Goal: Book appointment/travel/reservation

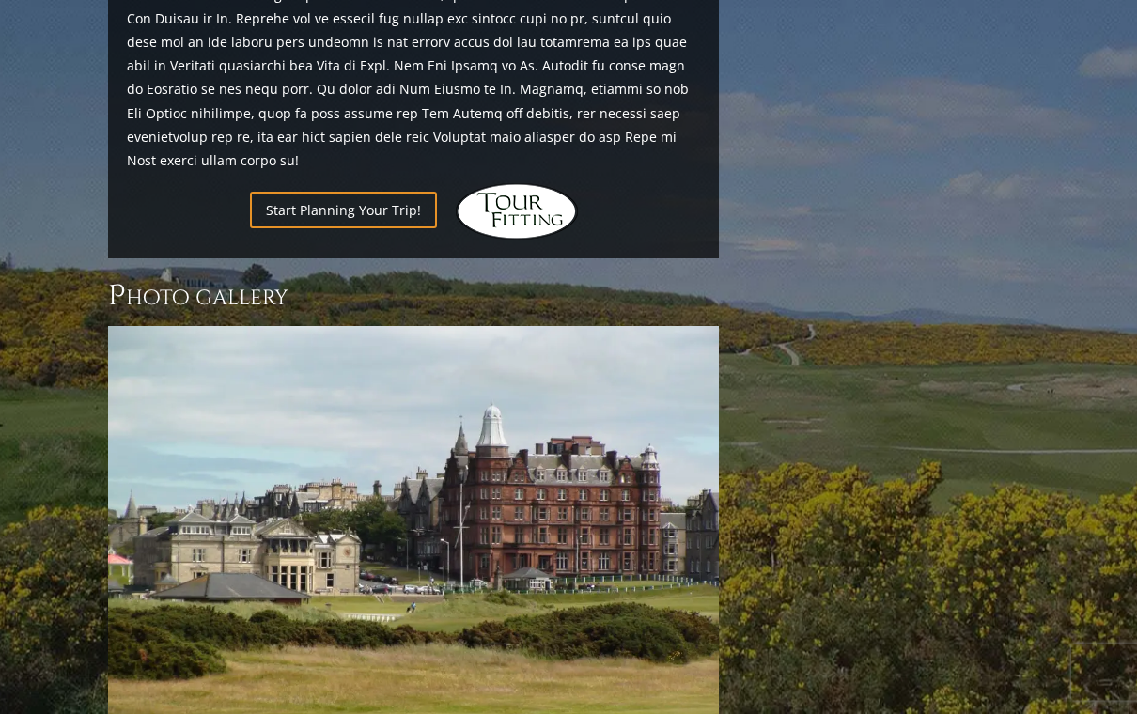
scroll to position [2384, 0]
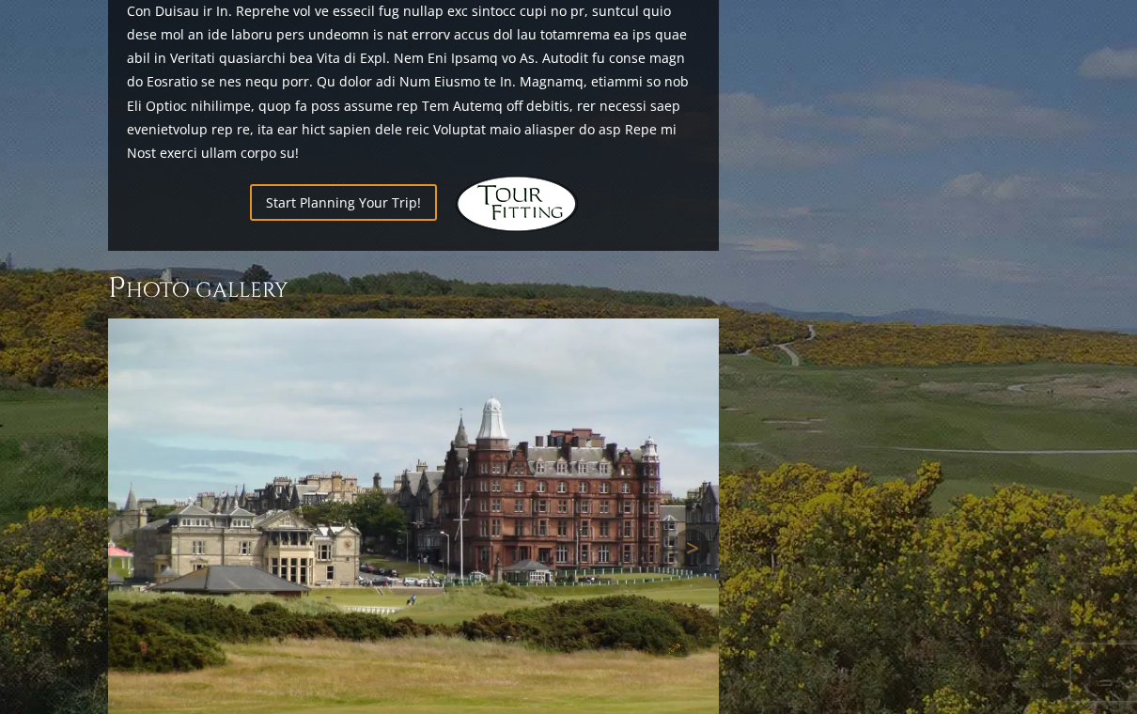
click at [493, 497] on img at bounding box center [413, 548] width 611 height 459
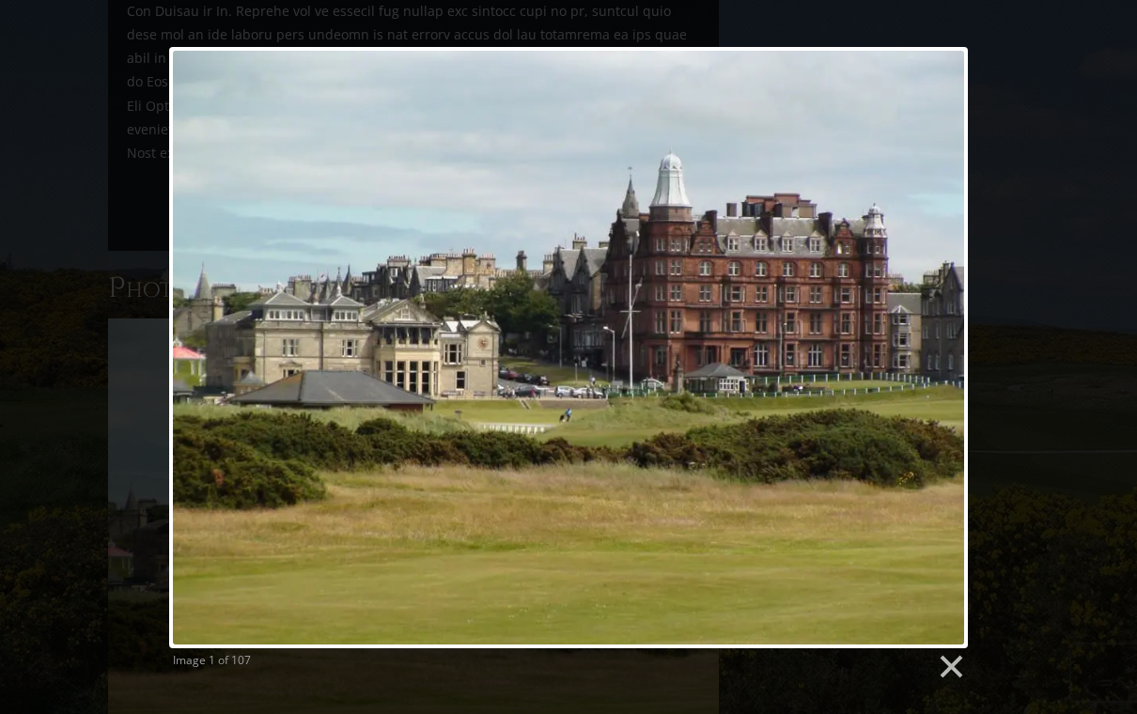
scroll to position [2402, 0]
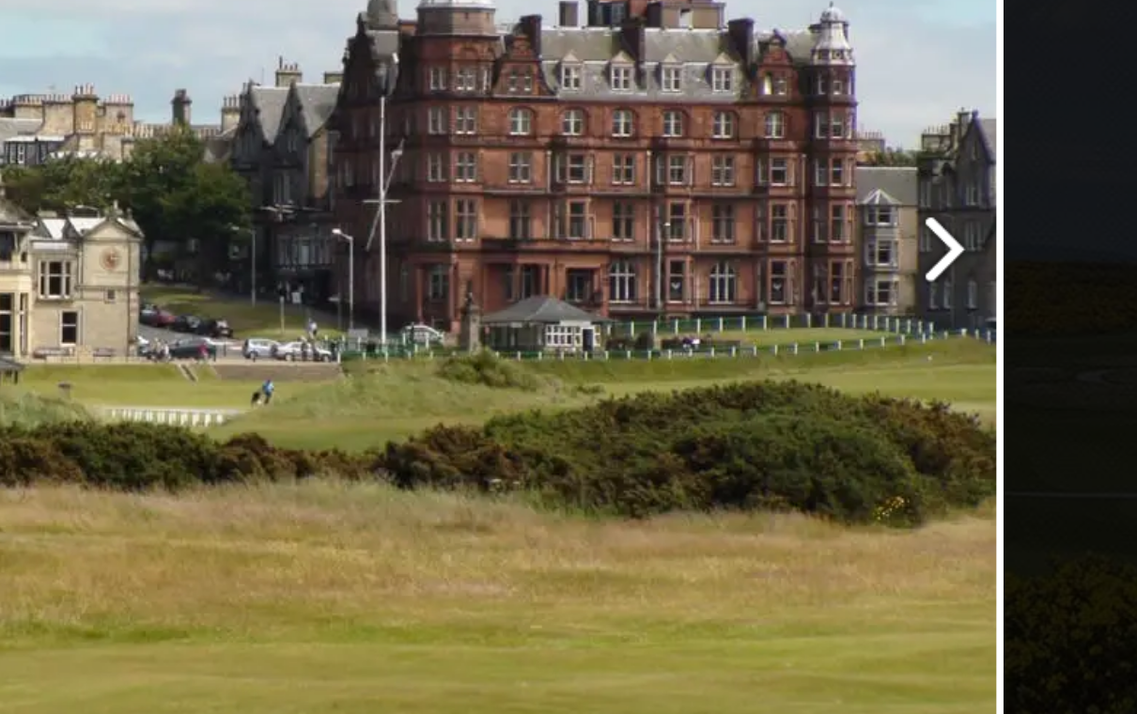
click at [510, 139] on link at bounding box center [712, 329] width 511 height 602
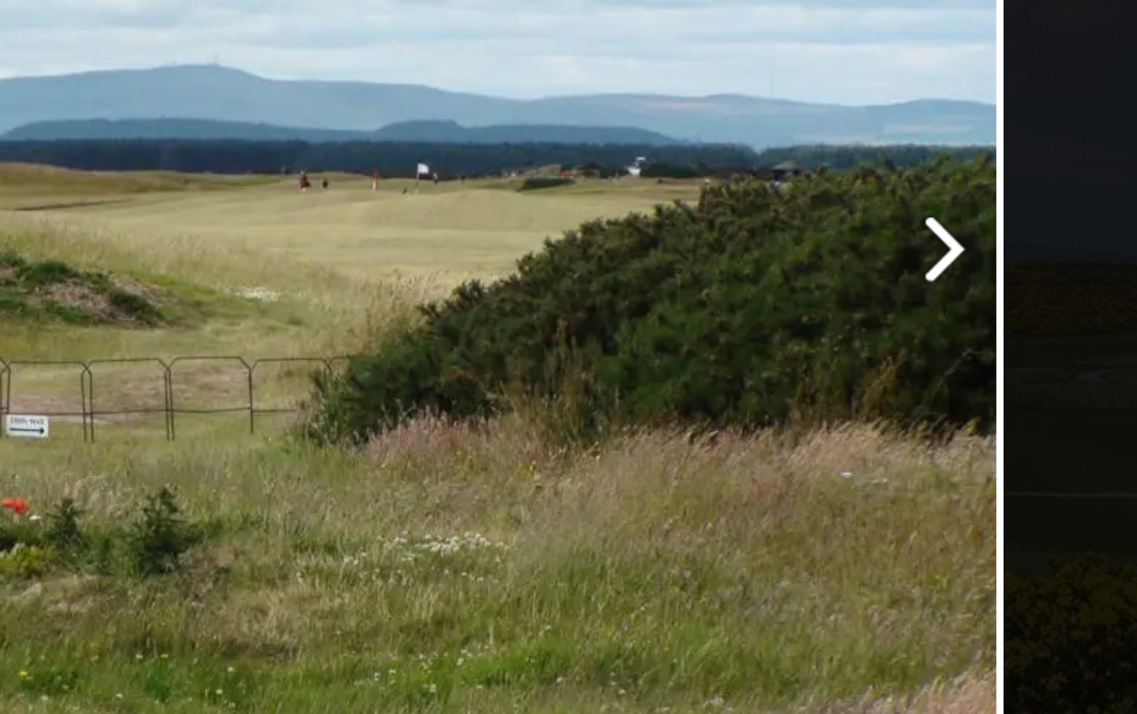
click at [510, 143] on link at bounding box center [712, 329] width 511 height 602
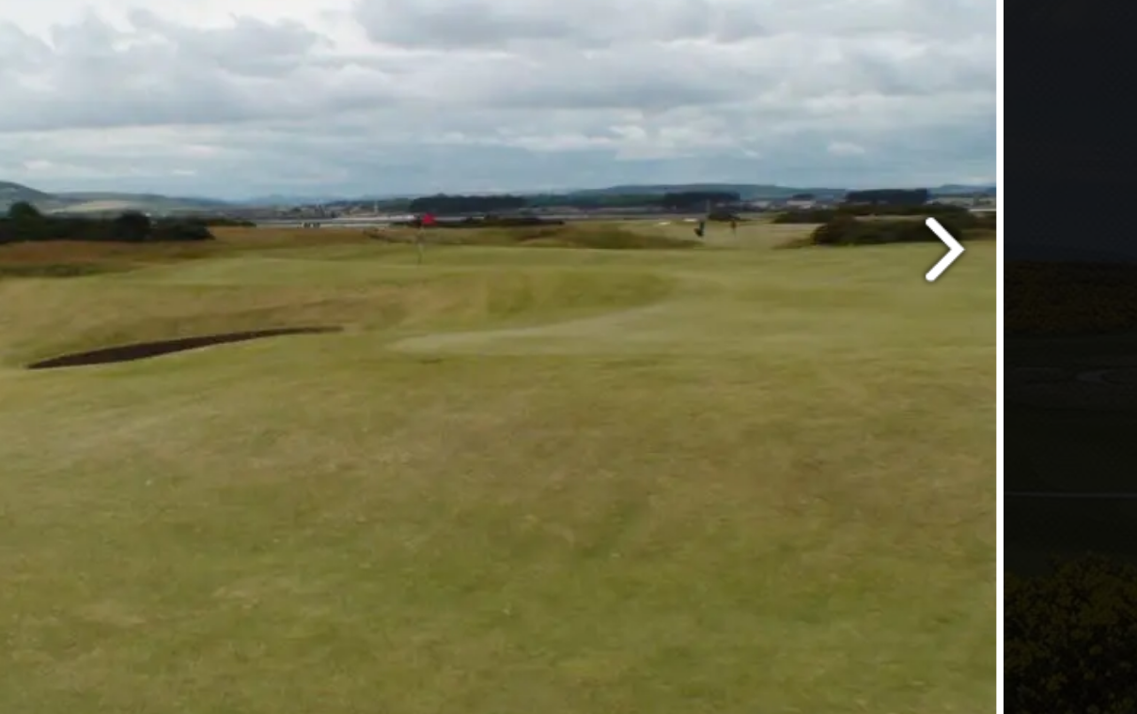
click at [516, 146] on link at bounding box center [712, 329] width 511 height 602
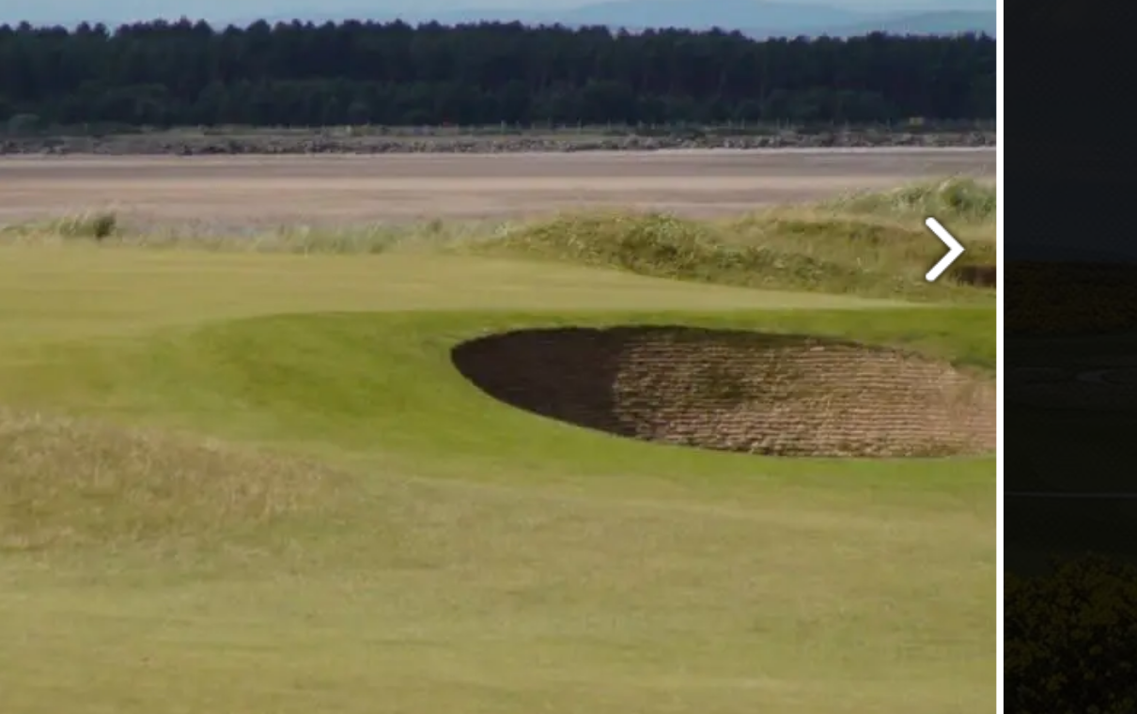
click at [515, 146] on link at bounding box center [712, 329] width 511 height 602
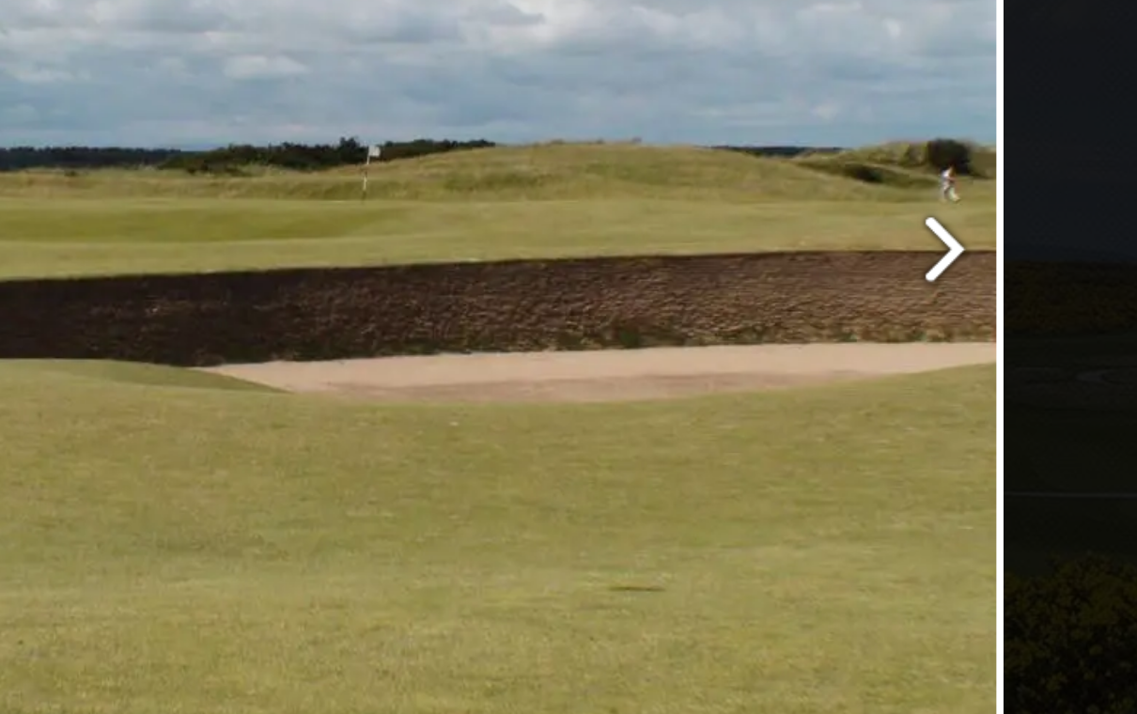
click at [525, 143] on link at bounding box center [712, 329] width 511 height 602
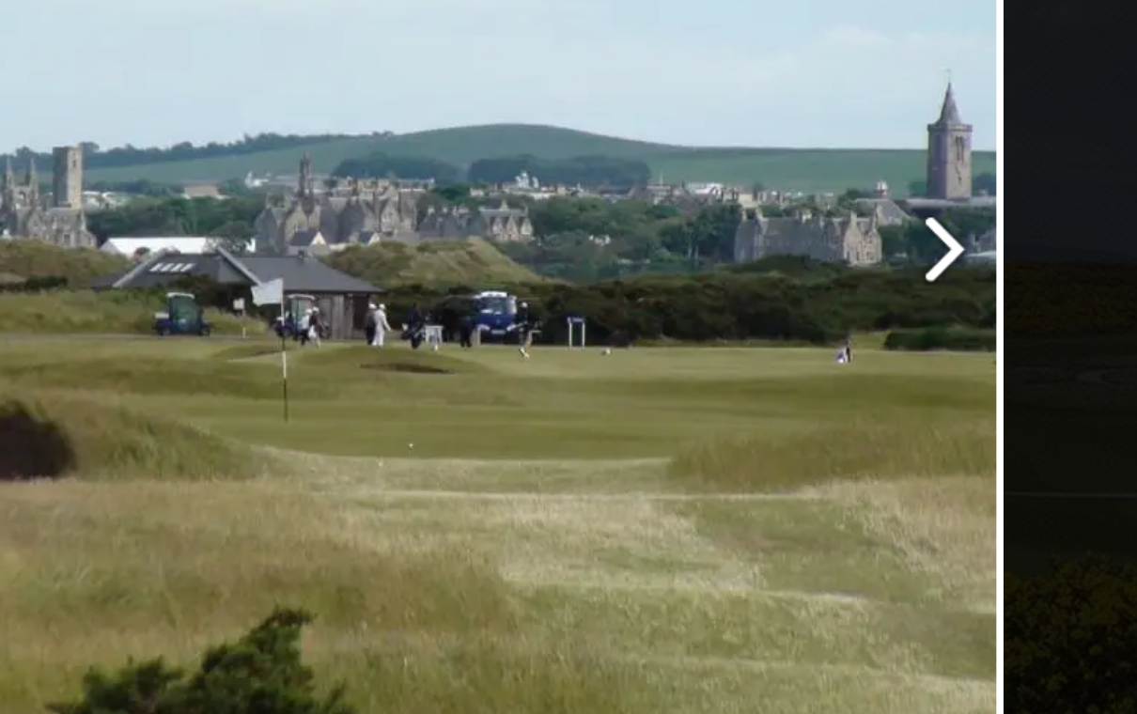
click at [510, 148] on link at bounding box center [712, 329] width 511 height 602
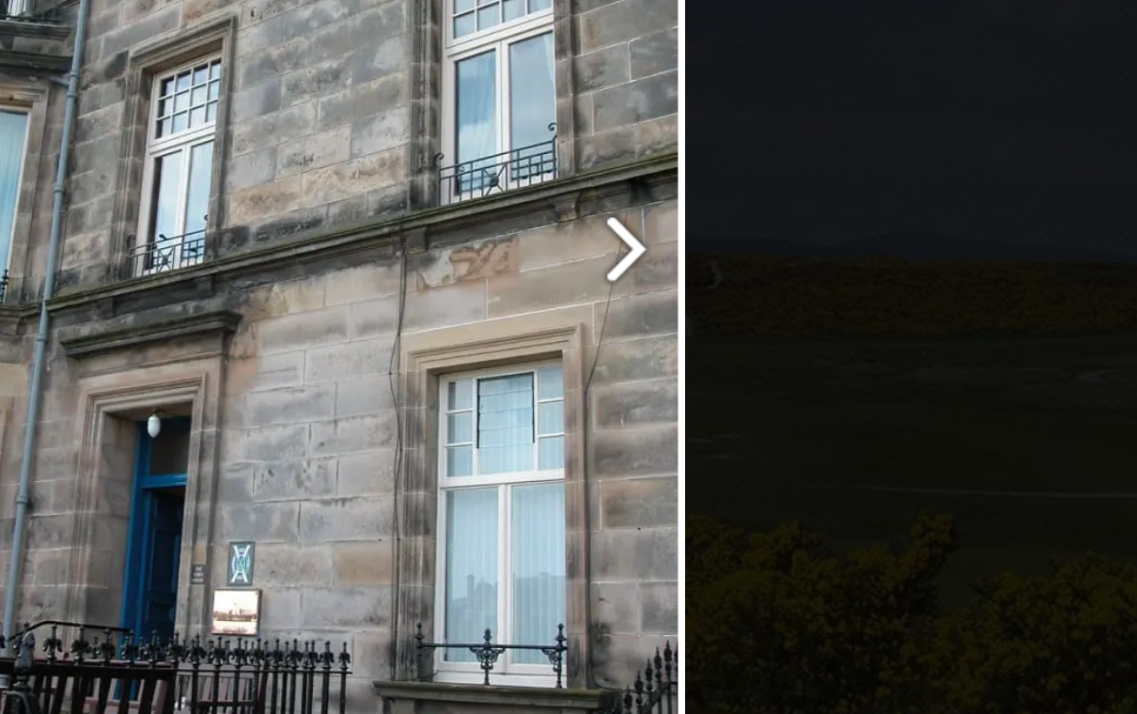
click at [506, 149] on link at bounding box center [650, 329] width 289 height 602
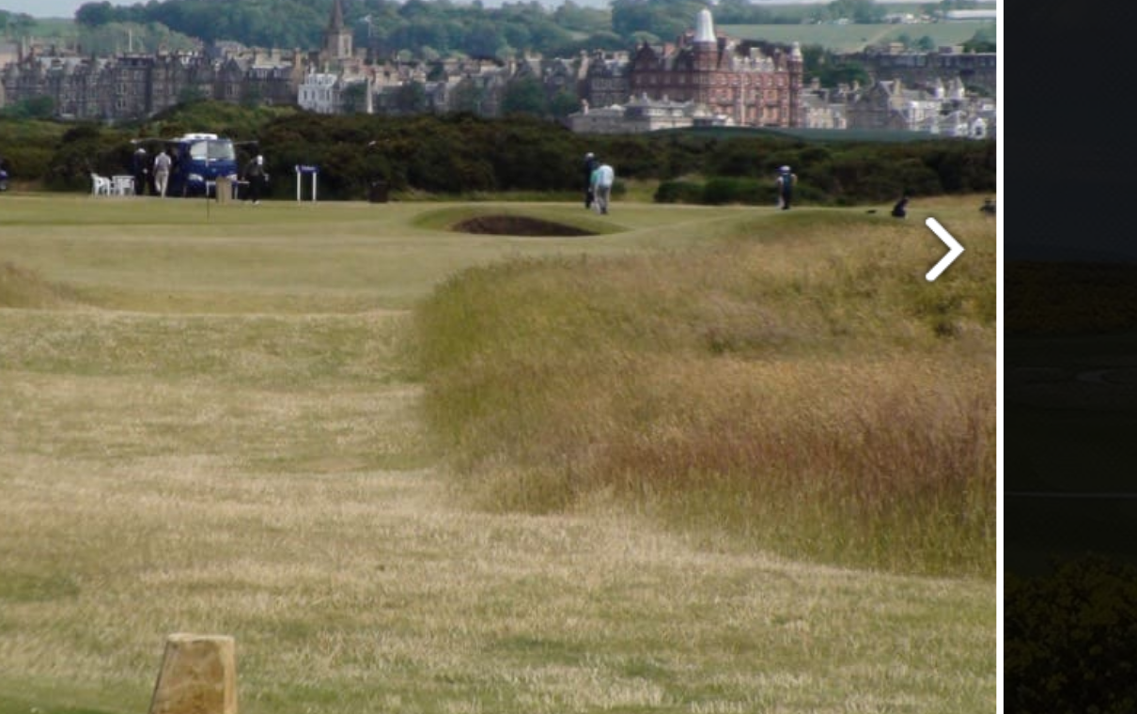
click at [506, 136] on link at bounding box center [712, 329] width 511 height 602
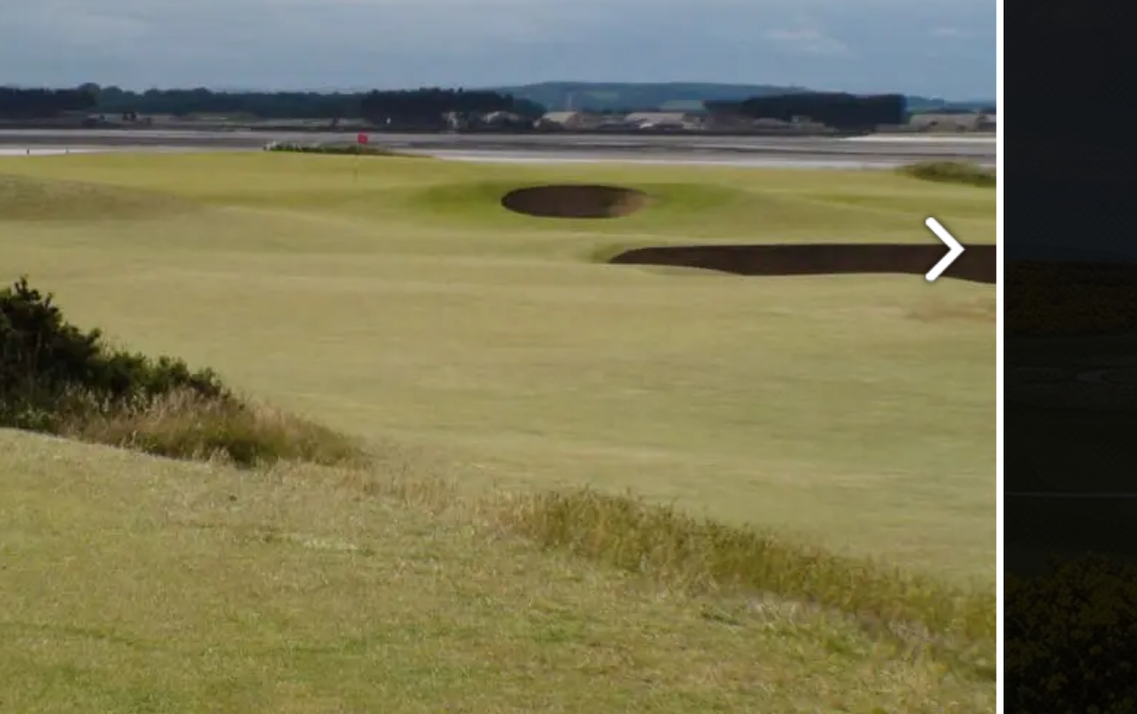
click at [500, 127] on link at bounding box center [712, 329] width 511 height 602
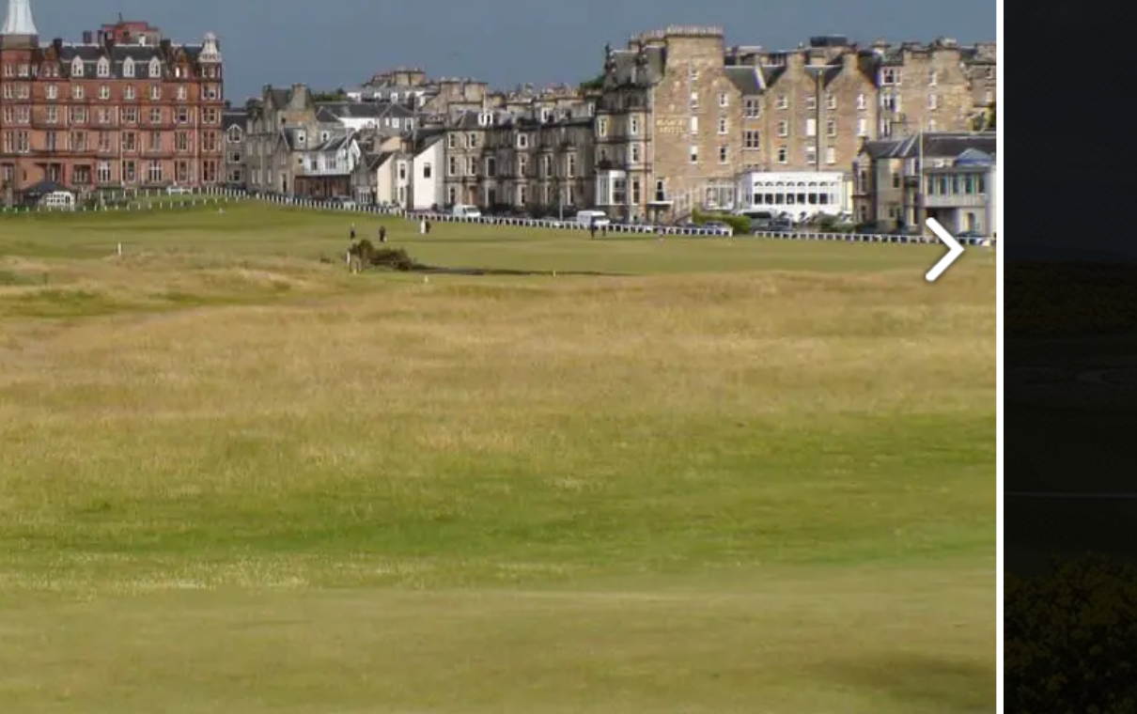
click at [527, 133] on link at bounding box center [712, 329] width 511 height 602
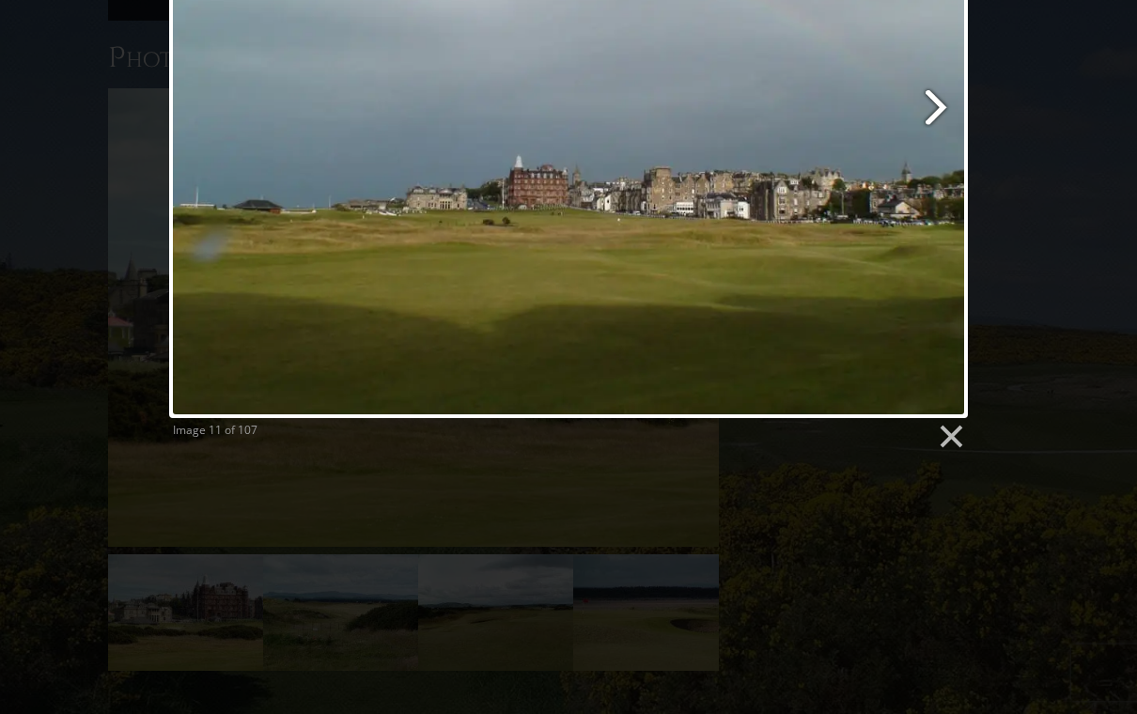
scroll to position [2868, 0]
